Goal: Information Seeking & Learning: Learn about a topic

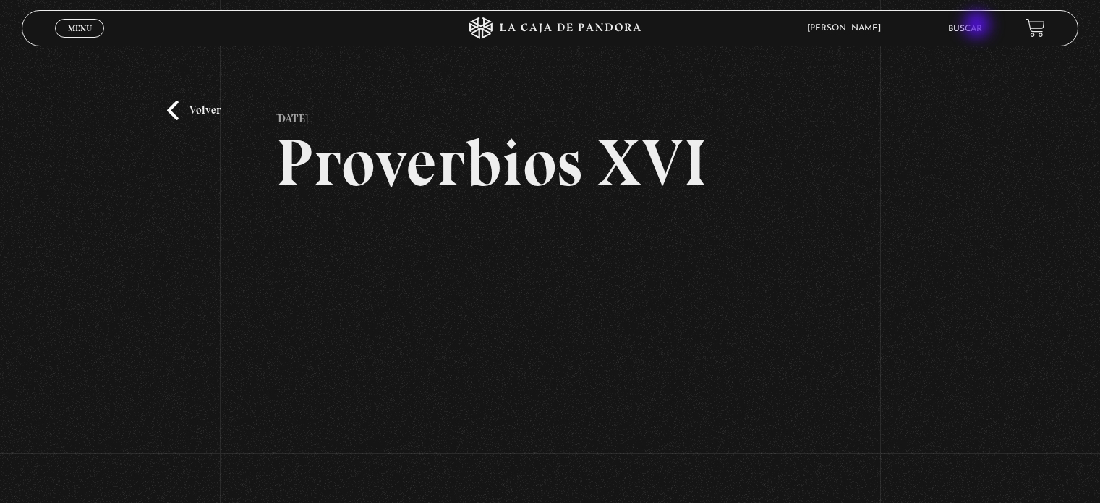
scroll to position [124, 0]
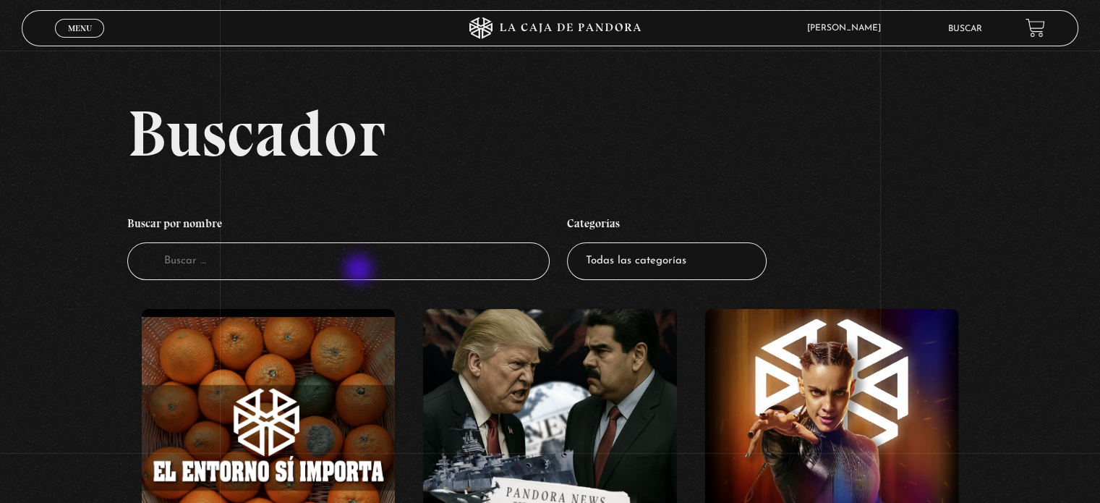
click at [360, 270] on input "Buscador" at bounding box center [338, 261] width 422 height 38
type input "tarot"
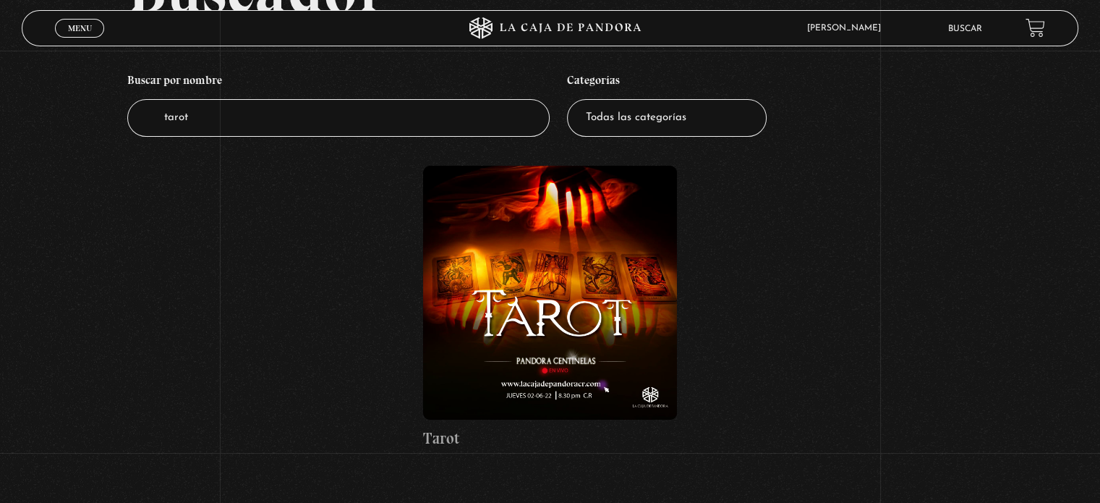
scroll to position [145, 0]
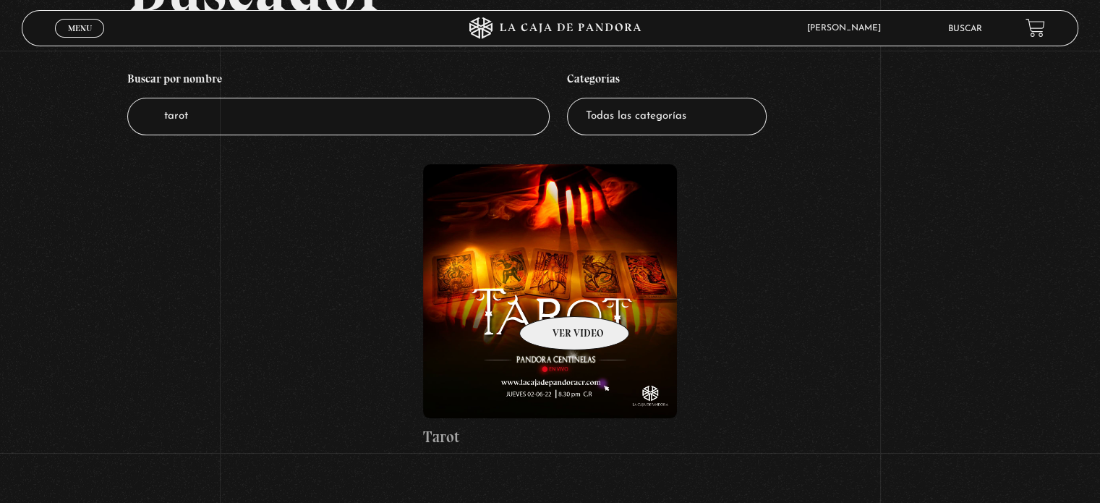
click at [555, 294] on figure at bounding box center [549, 290] width 253 height 253
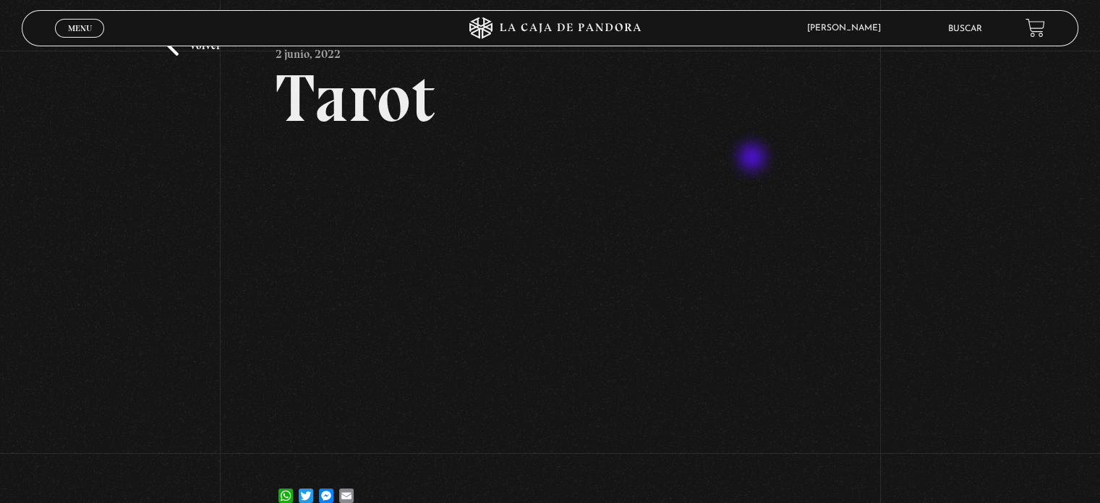
scroll to position [142, 0]
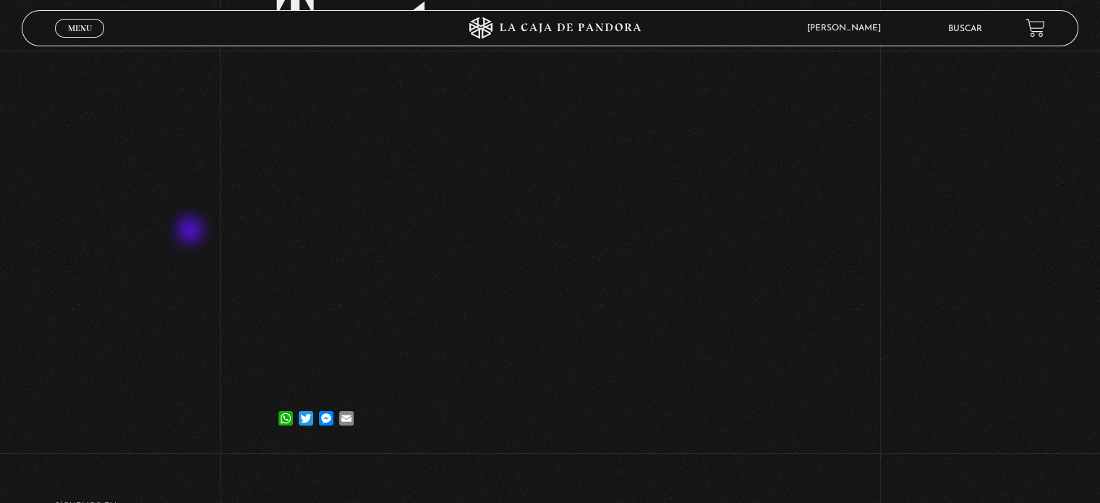
click at [192, 231] on div "Volver 2 junio, 2022 Tarot WhatsApp Twitter Messenger Email" at bounding box center [550, 180] width 1100 height 542
